Goal: Information Seeking & Learning: Check status

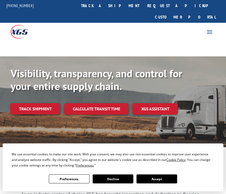
click at [40, 103] on link "Track shipment" at bounding box center [36, 108] width 50 height 11
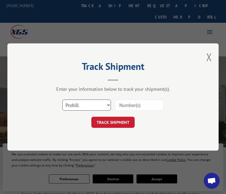
click at [107, 105] on select "Select category... Probill BOL PO" at bounding box center [86, 104] width 49 height 11
select select "bol"
click at [62, 99] on select "Select category... Probill BOL PO" at bounding box center [86, 104] width 49 height 11
drag, startPoint x: 132, startPoint y: 107, endPoint x: 134, endPoint y: 104, distance: 3.2
click at [132, 107] on input at bounding box center [139, 104] width 49 height 11
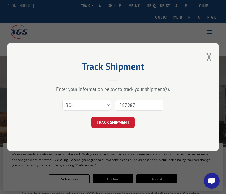
type input "2879870"
click button "TRACK SHIPMENT" at bounding box center [112, 122] width 43 height 11
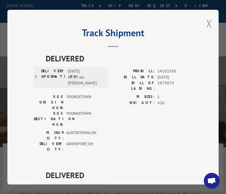
click at [206, 22] on button "Close modal" at bounding box center [209, 23] width 6 height 14
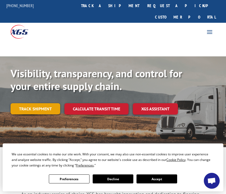
click at [42, 103] on link "Track shipment" at bounding box center [36, 108] width 50 height 11
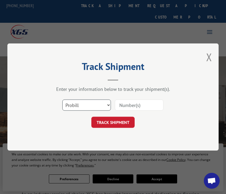
click at [109, 107] on select "Select category... Probill BOL PO" at bounding box center [86, 104] width 49 height 11
select select "bol"
click at [62, 99] on select "Select category... Probill BOL PO" at bounding box center [86, 104] width 49 height 11
click at [133, 108] on input at bounding box center [139, 104] width 49 height 11
type input "2882093"
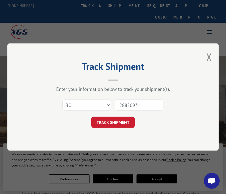
click button "TRACK SHIPMENT" at bounding box center [112, 122] width 43 height 11
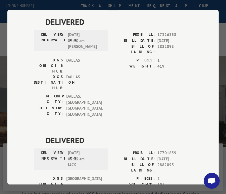
scroll to position [60, 0]
